Goal: Navigation & Orientation: Find specific page/section

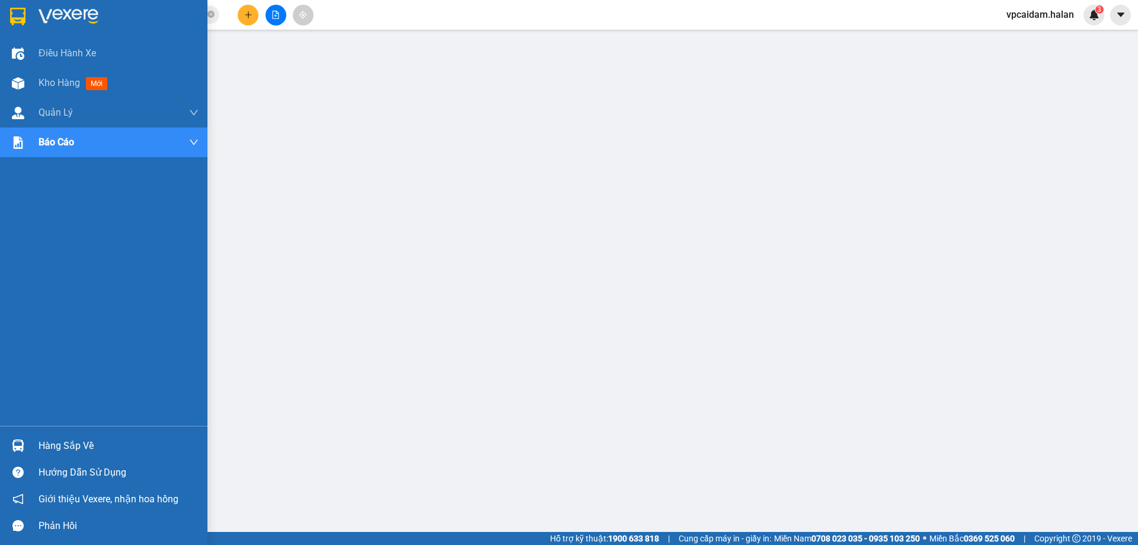
click at [57, 443] on div "Hàng sắp về" at bounding box center [119, 446] width 160 height 18
click at [72, 86] on span "Kho hàng" at bounding box center [59, 82] width 41 height 11
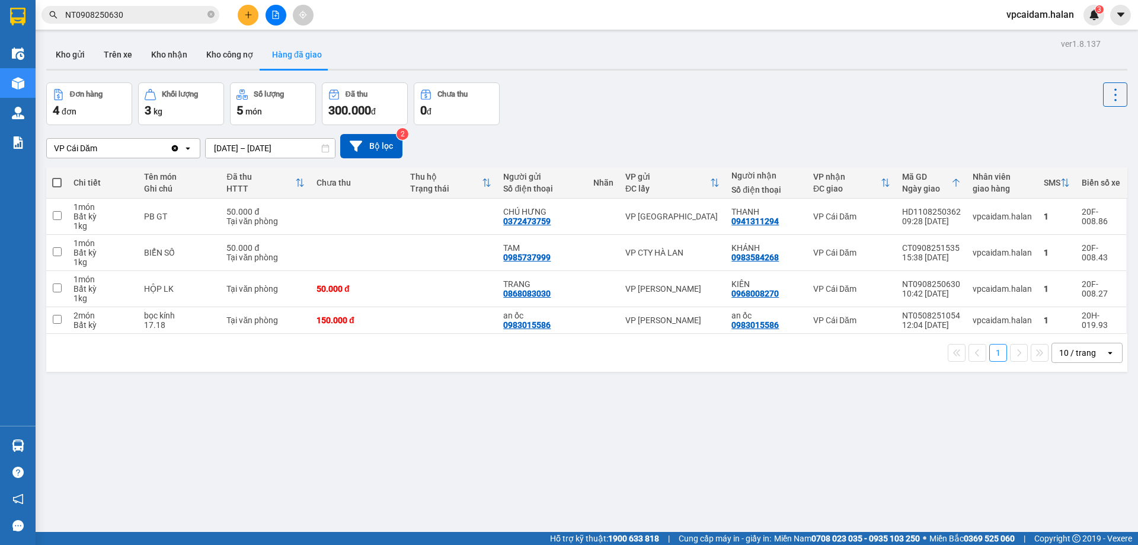
click at [277, 52] on button "Hàng đã giao" at bounding box center [297, 54] width 69 height 28
click at [126, 52] on button "Trên xe" at bounding box center [117, 54] width 47 height 28
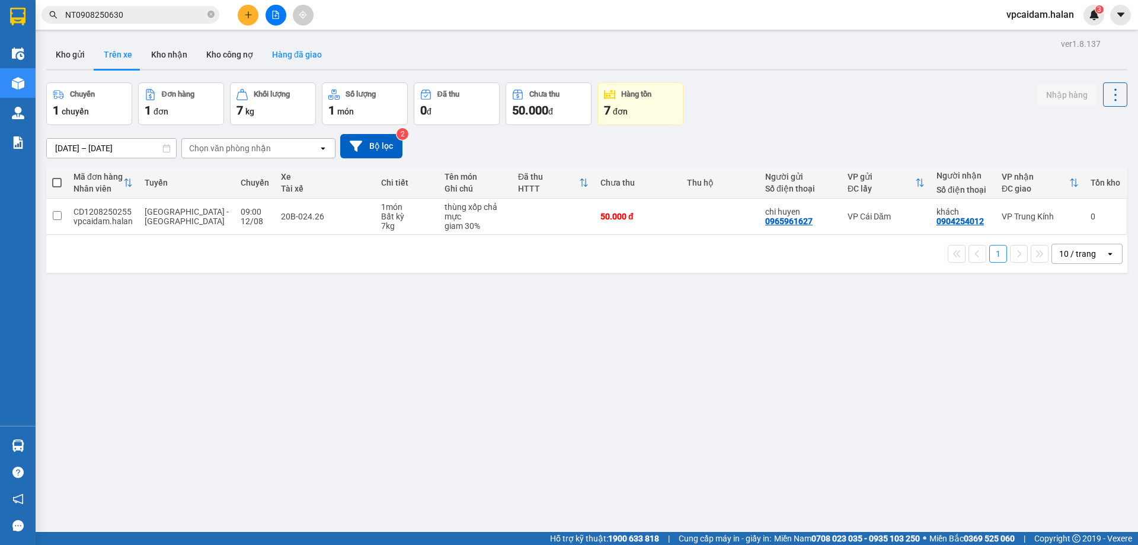
click at [306, 55] on button "Hàng đã giao" at bounding box center [297, 54] width 69 height 28
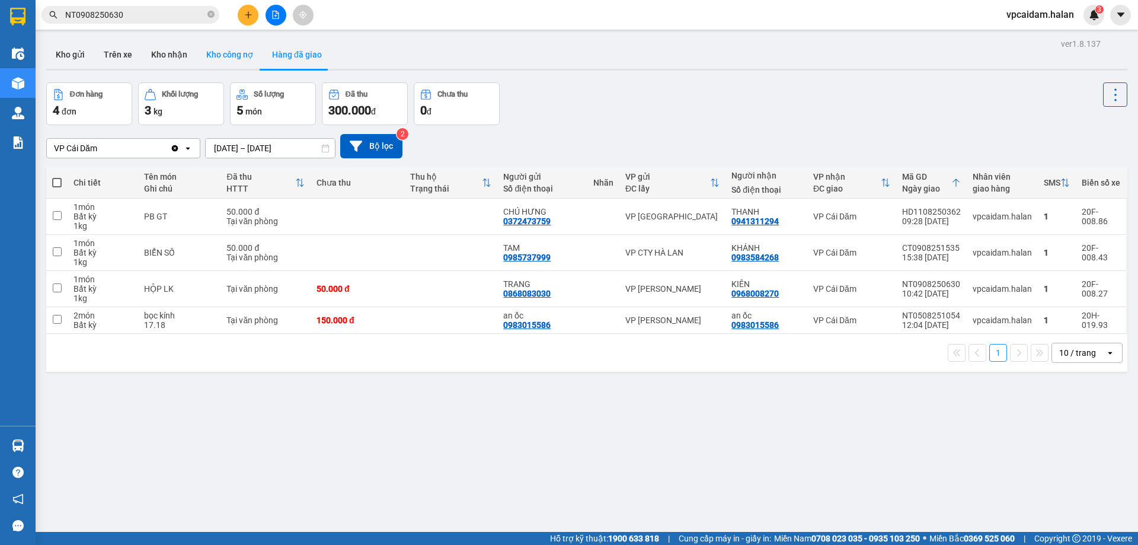
click at [219, 52] on button "Kho công nợ" at bounding box center [230, 54] width 66 height 28
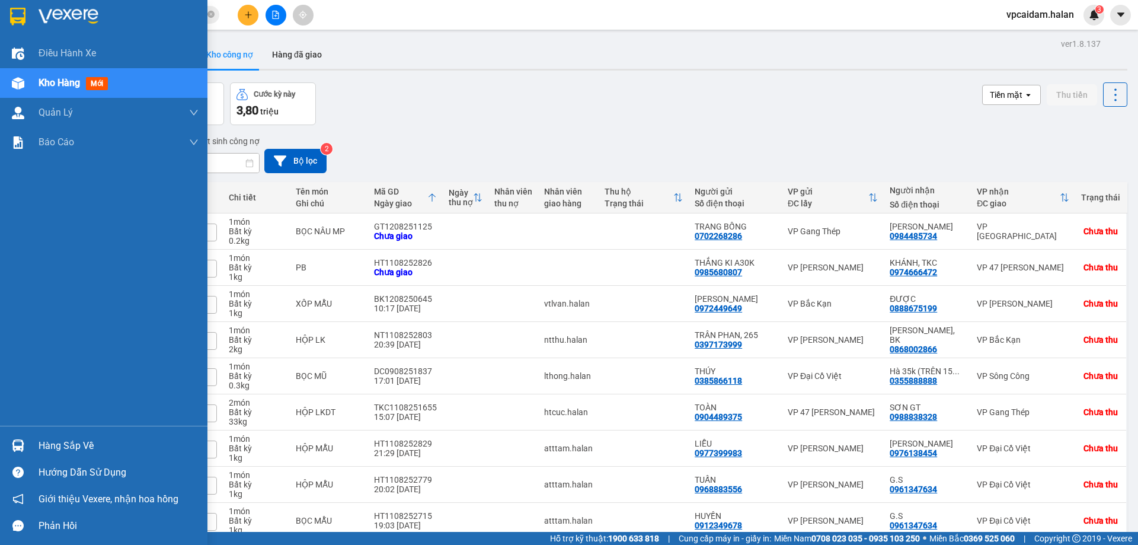
click at [50, 443] on div "Hàng sắp về" at bounding box center [119, 446] width 160 height 18
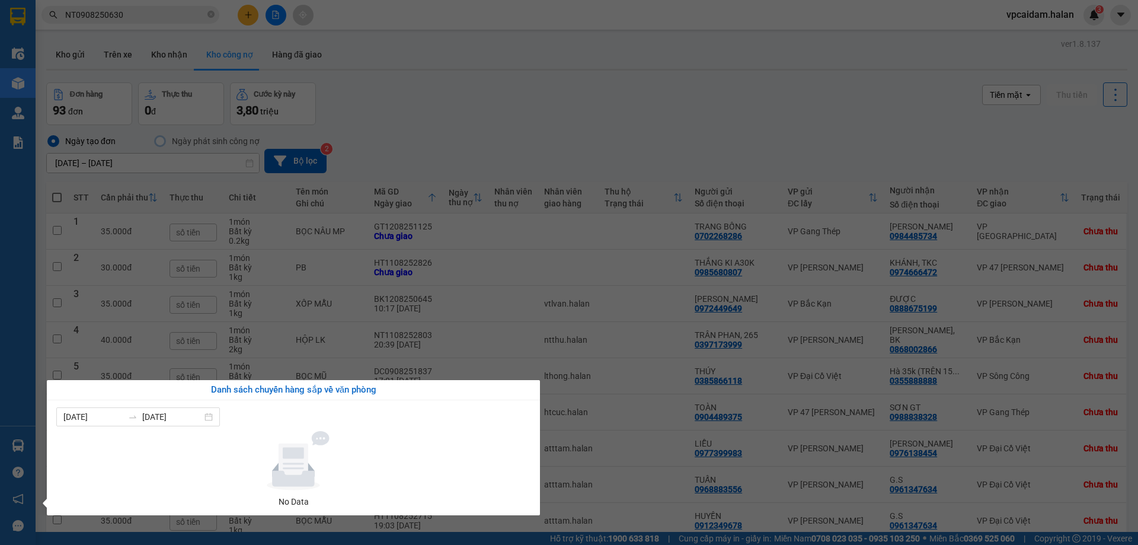
click at [609, 44] on section "Kết quả tìm kiếm ( 1 ) Bộ lọc Mã ĐH Trạng thái Món hàng Thu hộ Tổng cước Chưa c…" at bounding box center [569, 272] width 1138 height 545
